Goal: Task Accomplishment & Management: Manage account settings

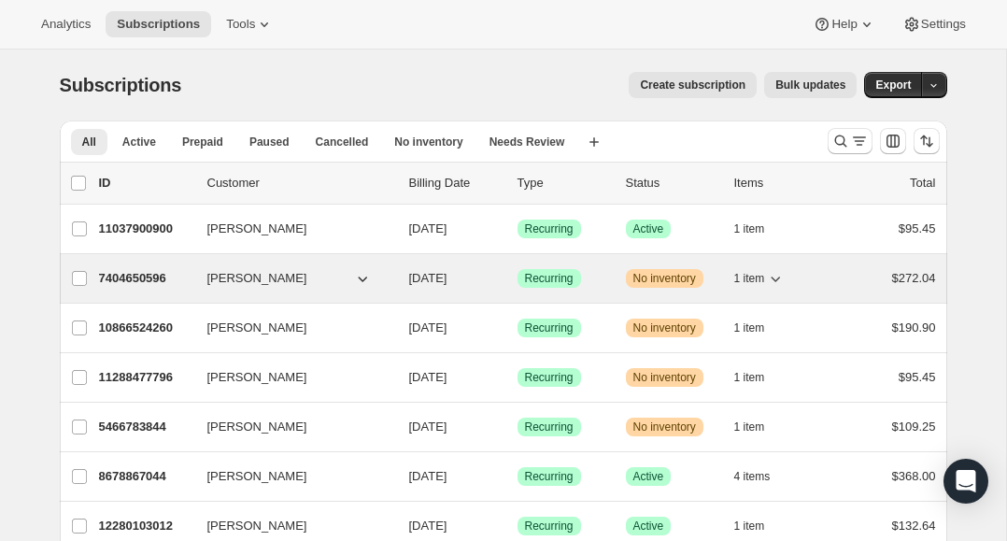
click at [781, 281] on icon "button" at bounding box center [775, 278] width 19 height 19
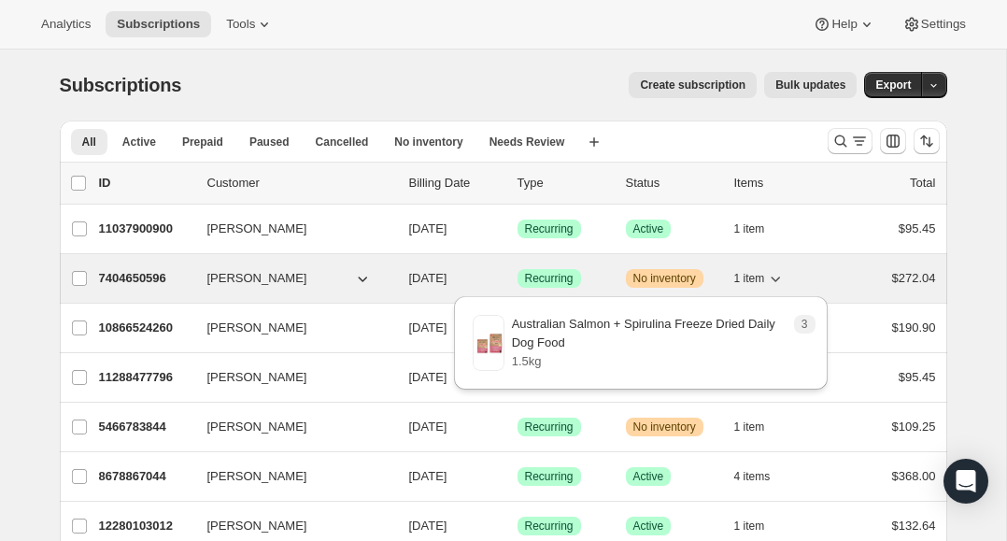
click at [781, 281] on icon "button" at bounding box center [775, 278] width 19 height 19
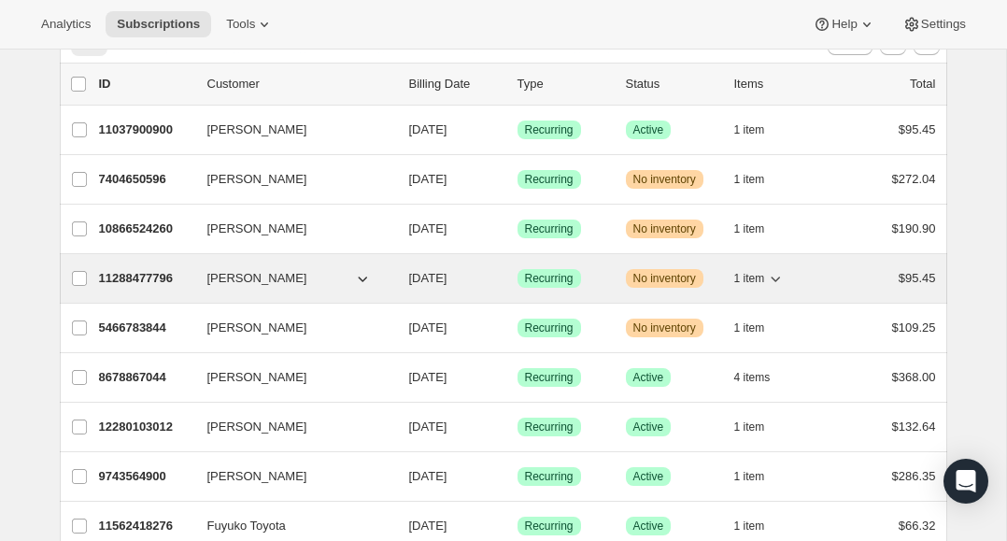
scroll to position [87, 0]
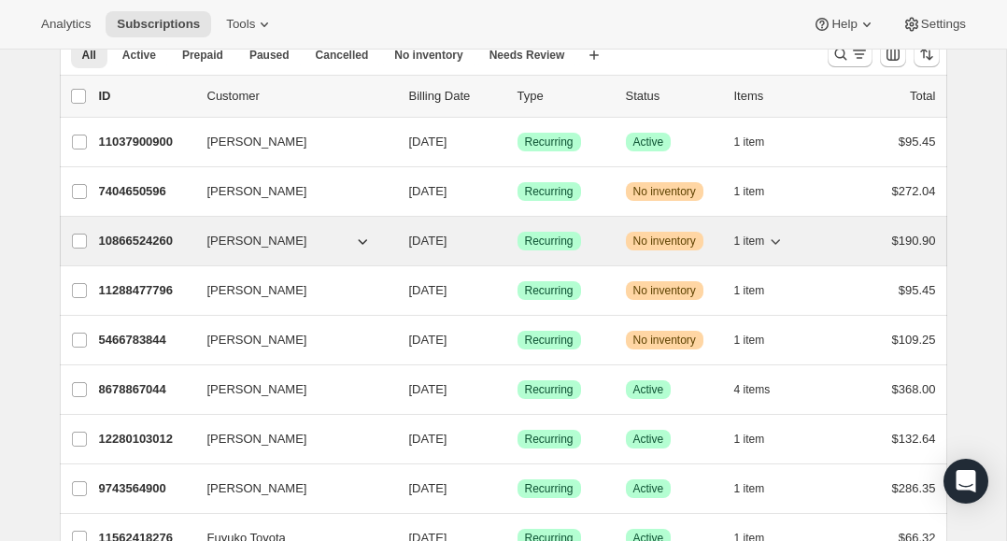
click at [781, 240] on icon "button" at bounding box center [776, 242] width 9 height 6
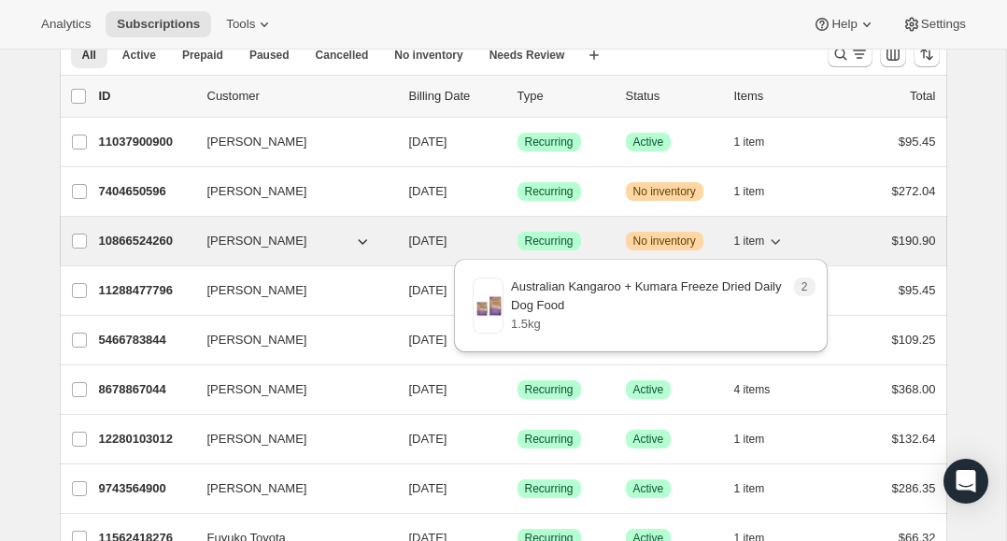
click at [781, 240] on icon "button" at bounding box center [776, 242] width 9 height 6
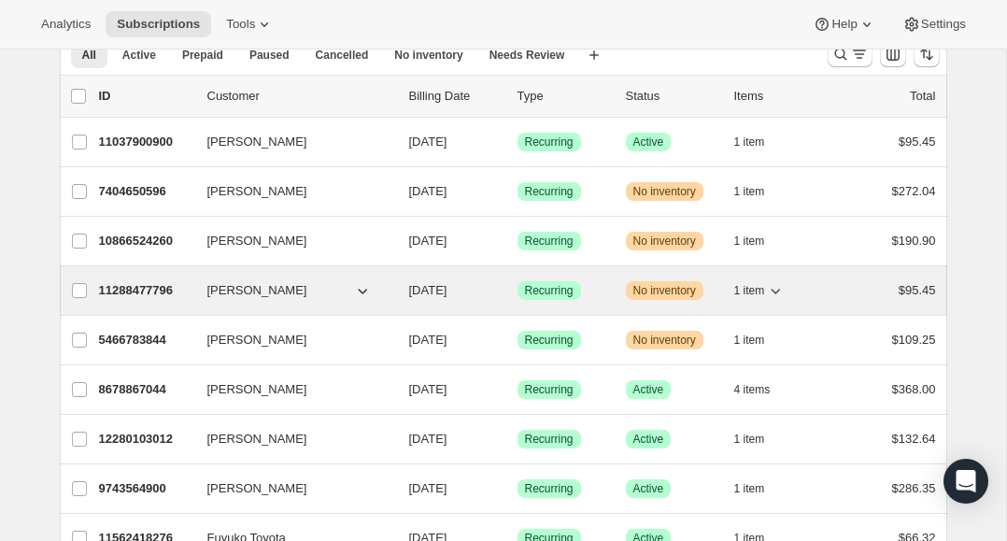
click at [775, 294] on icon "button" at bounding box center [775, 290] width 19 height 19
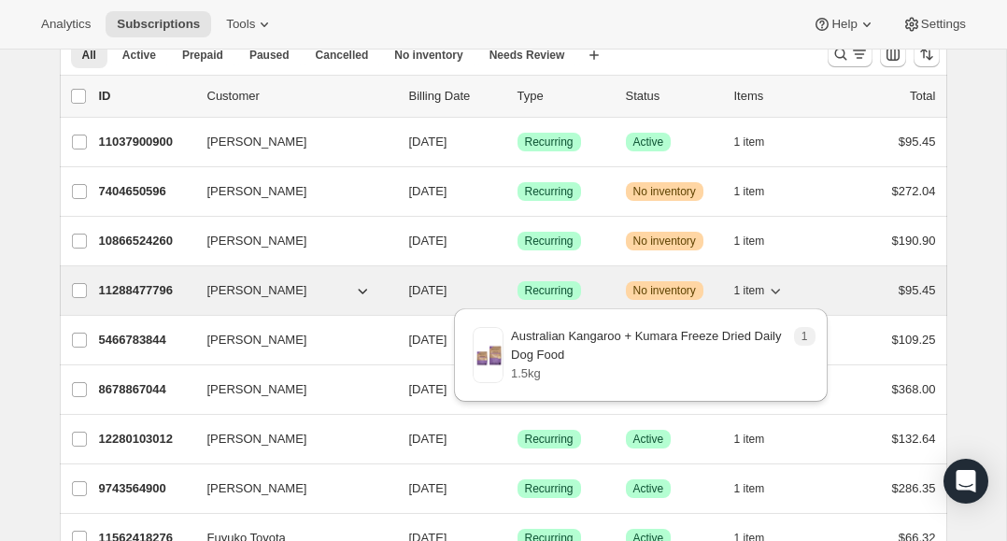
click at [775, 294] on icon "button" at bounding box center [775, 290] width 19 height 19
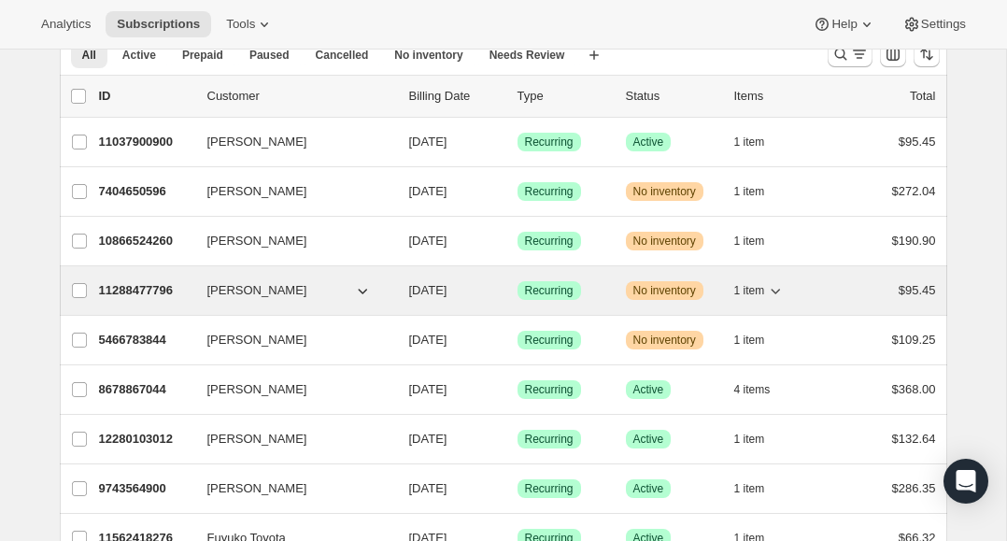
click at [775, 292] on icon "button" at bounding box center [776, 292] width 9 height 6
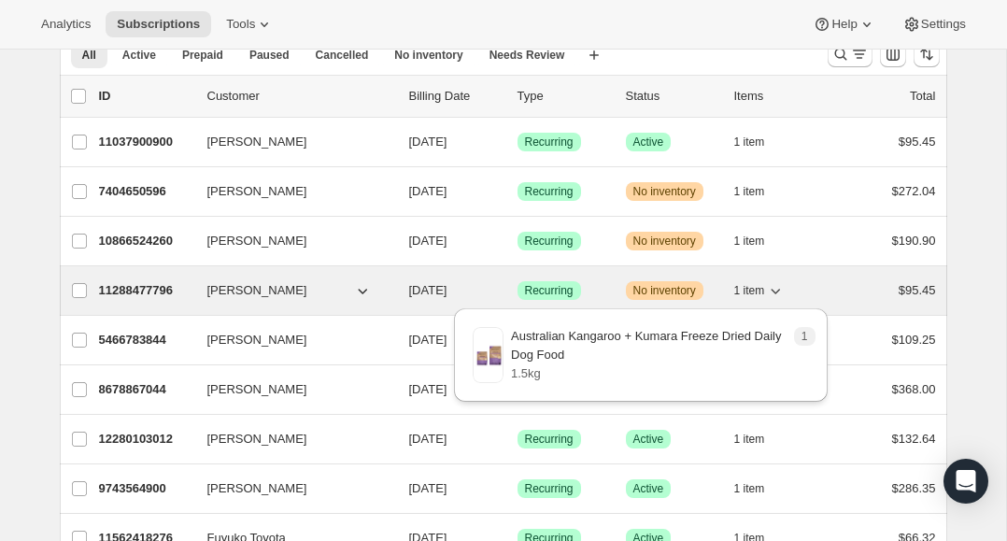
click at [775, 292] on icon "button" at bounding box center [776, 292] width 9 height 6
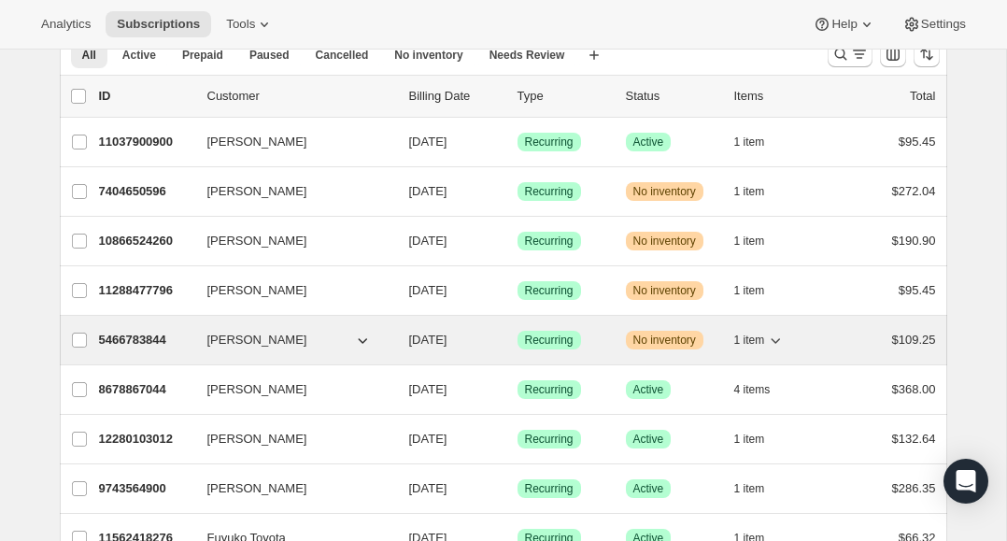
click at [778, 341] on icon "button" at bounding box center [776, 341] width 9 height 6
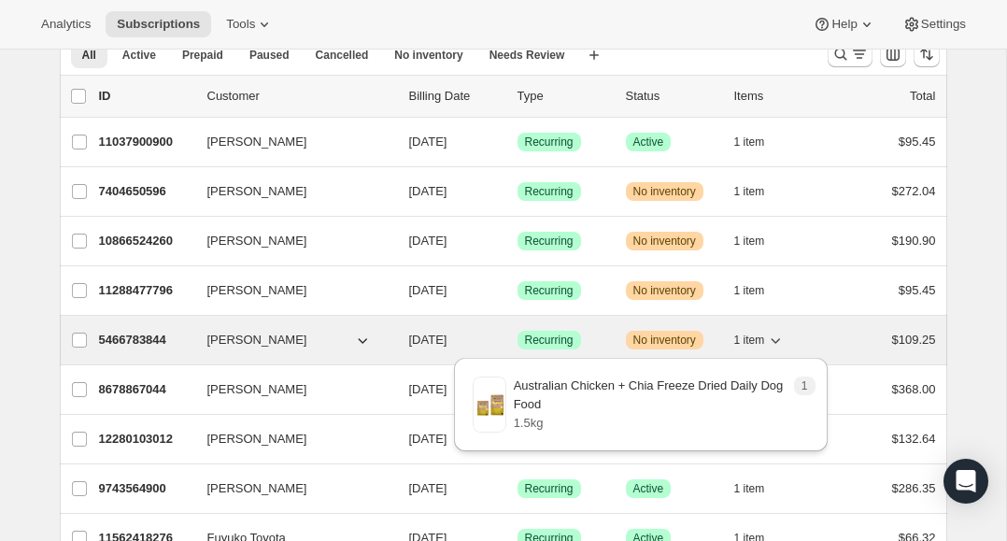
click at [778, 341] on icon "button" at bounding box center [776, 341] width 9 height 6
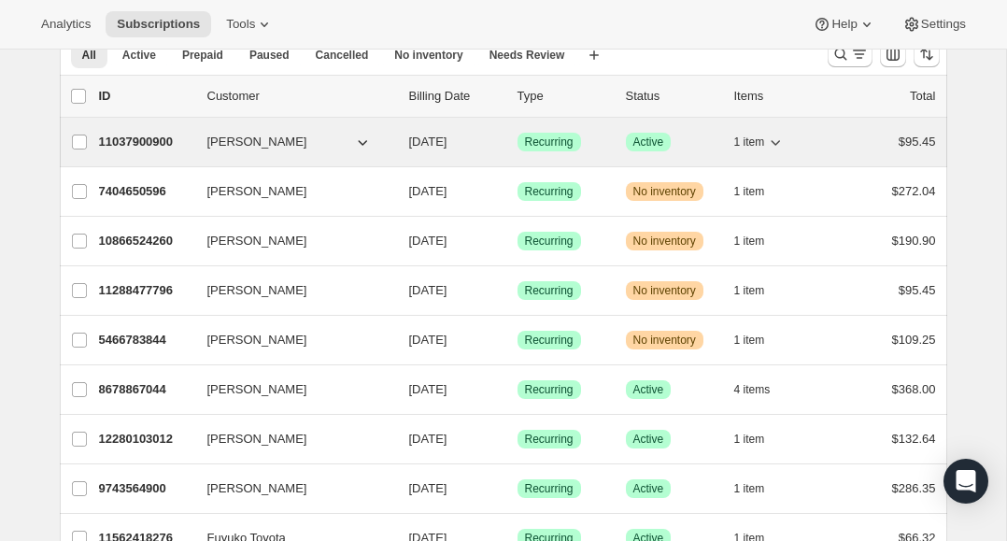
click at [144, 141] on p "11037900900" at bounding box center [145, 142] width 93 height 19
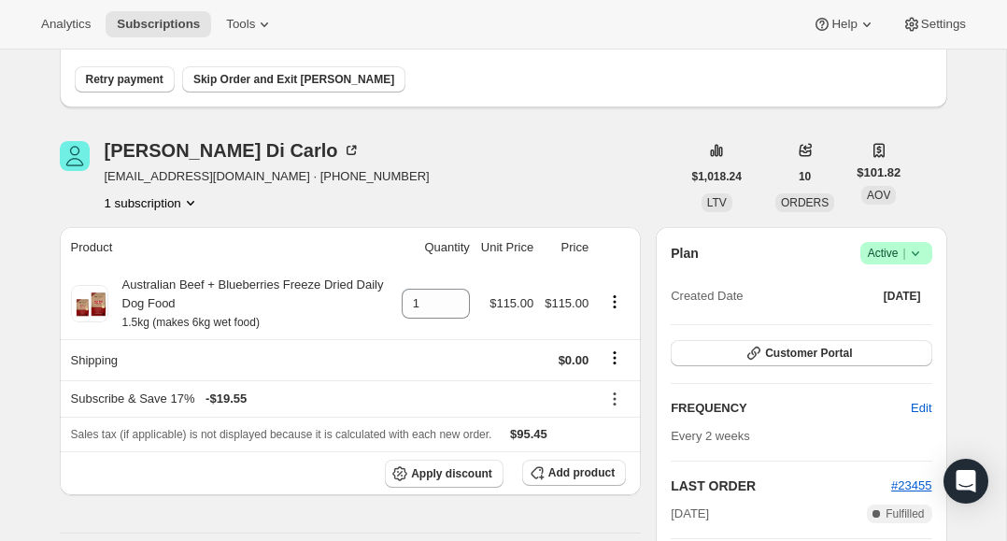
scroll to position [164, 0]
